Goal: Transaction & Acquisition: Purchase product/service

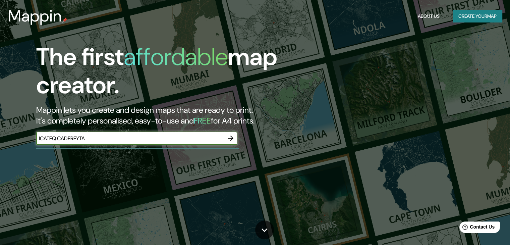
type input "ICATEQ CADEREYTA"
click at [233, 139] on icon "button" at bounding box center [231, 138] width 8 height 8
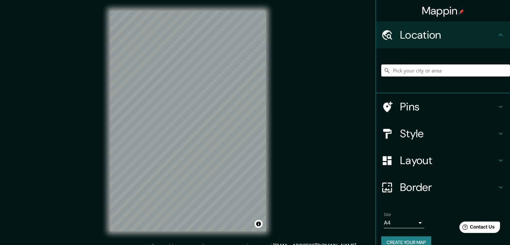
click at [435, 73] on input "Pick your city or area" at bounding box center [445, 70] width 129 height 12
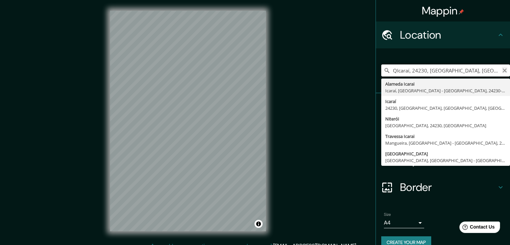
type input "QIcaraí, 24230, [GEOGRAPHIC_DATA], [GEOGRAPHIC_DATA], [GEOGRAPHIC_DATA]"
click at [502, 70] on icon "Clear" at bounding box center [504, 70] width 4 height 4
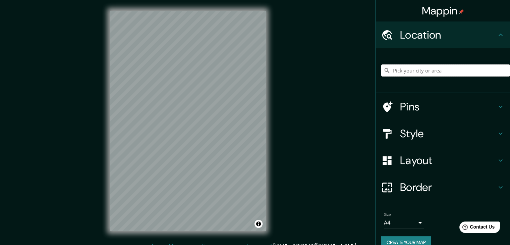
click at [452, 69] on input "Pick your city or area" at bounding box center [445, 70] width 129 height 12
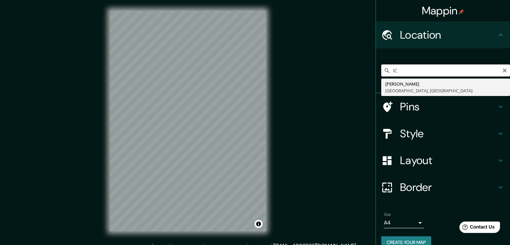
type input "I"
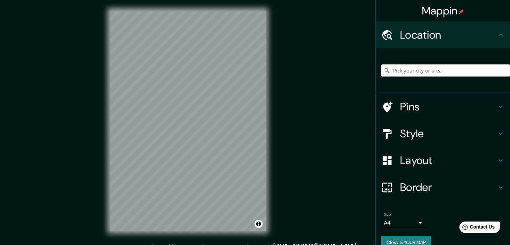
paste input "Carretera [GEOGRAPHIC_DATA], Carr. [GEOGRAPHIC_DATA] Km. [STREET_ADDRESS]"
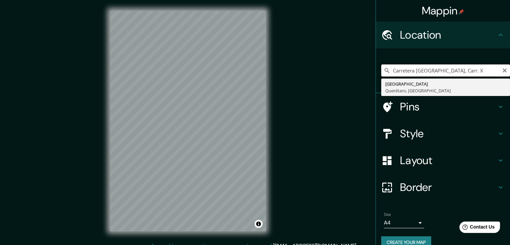
type input "Carretera [GEOGRAPHIC_DATA], Carr. X"
click at [502, 67] on button "Clear" at bounding box center [504, 70] width 5 height 6
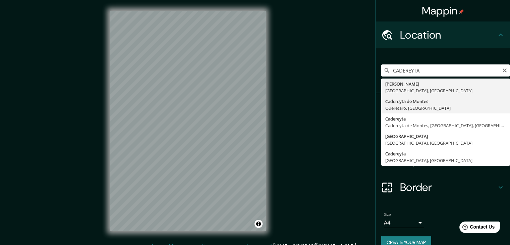
type input "Cadereyta de Montes, [GEOGRAPHIC_DATA], [GEOGRAPHIC_DATA]"
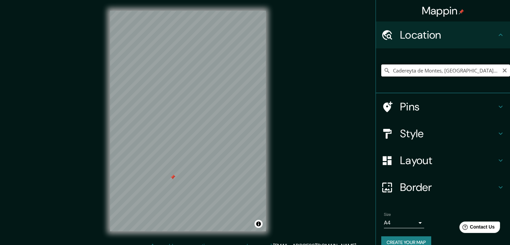
click at [480, 66] on input "Cadereyta de Montes, [GEOGRAPHIC_DATA], [GEOGRAPHIC_DATA]" at bounding box center [445, 70] width 129 height 12
click at [502, 70] on icon "Clear" at bounding box center [504, 70] width 4 height 4
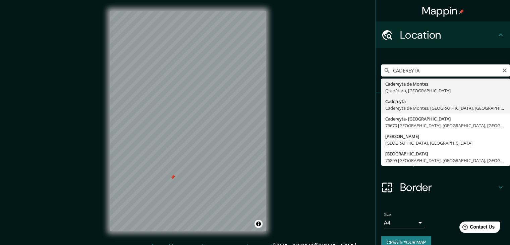
type input "Cadereyta, [GEOGRAPHIC_DATA], [GEOGRAPHIC_DATA], [GEOGRAPHIC_DATA]"
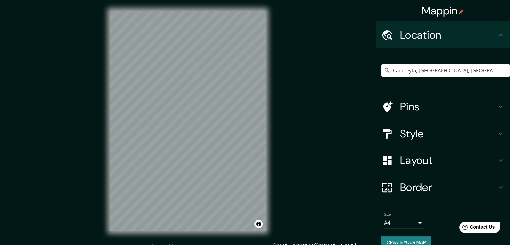
click at [438, 128] on h4 "Style" at bounding box center [448, 133] width 97 height 13
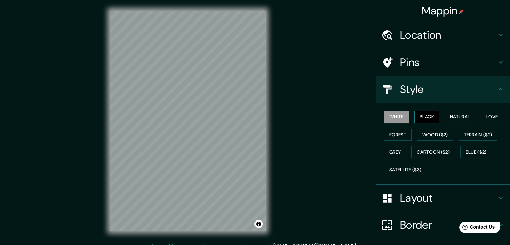
click at [426, 118] on button "Black" at bounding box center [426, 117] width 25 height 12
click at [455, 118] on button "Natural" at bounding box center [459, 117] width 31 height 12
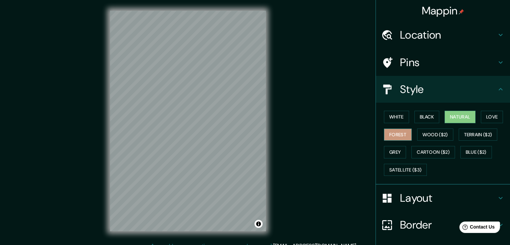
click at [395, 137] on button "Forest" at bounding box center [398, 134] width 28 height 12
click at [422, 138] on button "Wood ($2)" at bounding box center [435, 134] width 36 height 12
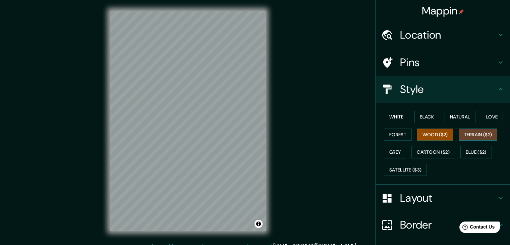
click at [474, 136] on button "Terrain ($2)" at bounding box center [477, 134] width 39 height 12
click at [468, 153] on button "Blue ($2)" at bounding box center [475, 152] width 31 height 12
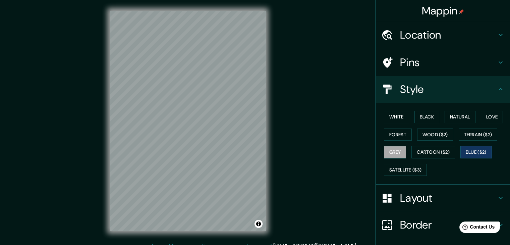
click at [390, 150] on button "Grey" at bounding box center [395, 152] width 22 height 12
click at [423, 155] on button "Cartoon ($2)" at bounding box center [433, 152] width 44 height 12
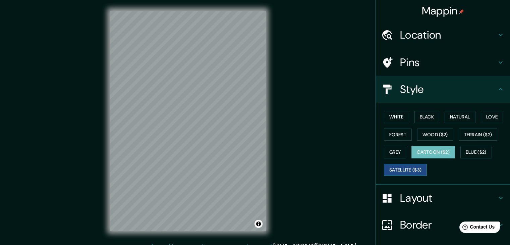
click at [397, 164] on button "Satellite ($3)" at bounding box center [405, 170] width 43 height 12
click at [432, 136] on button "Wood ($2)" at bounding box center [435, 134] width 36 height 12
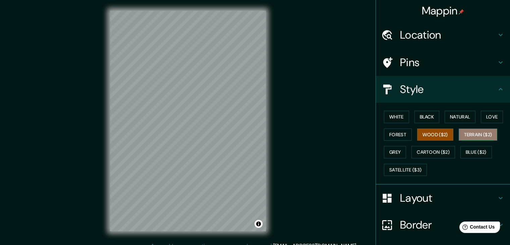
click at [476, 130] on button "Terrain ($2)" at bounding box center [477, 134] width 39 height 12
click at [400, 137] on button "Forest" at bounding box center [398, 134] width 28 height 12
click at [426, 138] on button "Wood ($2)" at bounding box center [435, 134] width 36 height 12
